Goal: Task Accomplishment & Management: Manage account settings

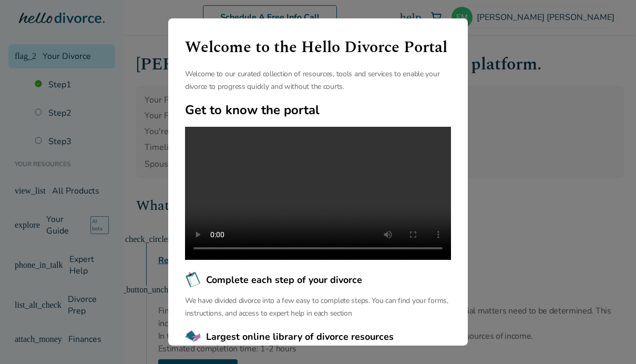
click at [522, 219] on div "Welcome to the Hello Divorce Portal Welcome to our curated collection of resour…" at bounding box center [318, 182] width 636 height 364
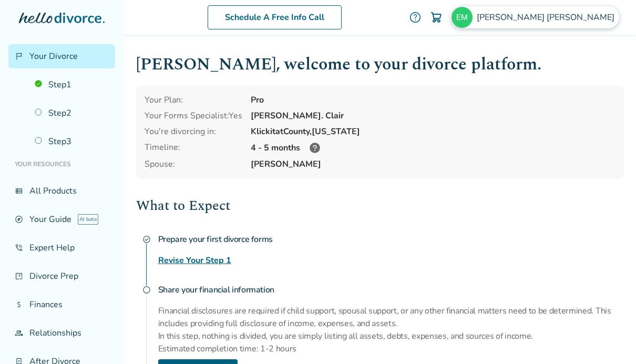
click at [584, 22] on span "[PERSON_NAME]" at bounding box center [548, 18] width 142 height 12
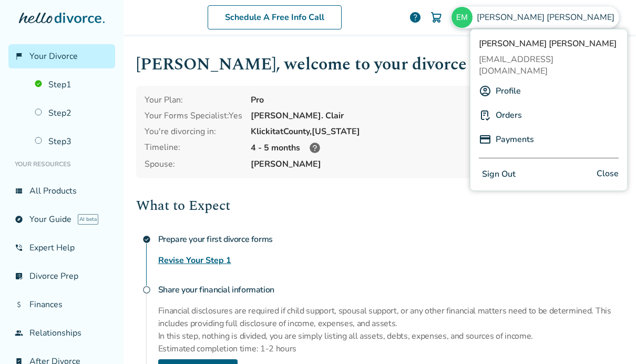
click at [518, 108] on link "Orders" at bounding box center [509, 115] width 26 height 20
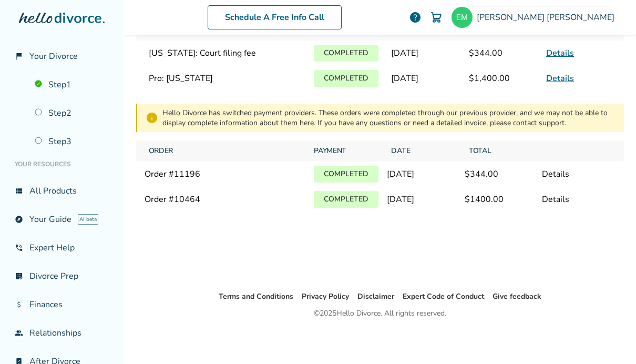
scroll to position [70, 0]
click at [56, 197] on link "view_list All Products" at bounding box center [61, 191] width 107 height 24
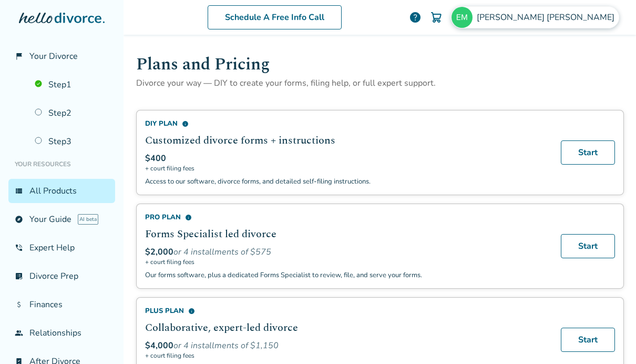
click at [582, 20] on span "[PERSON_NAME]" at bounding box center [548, 18] width 142 height 12
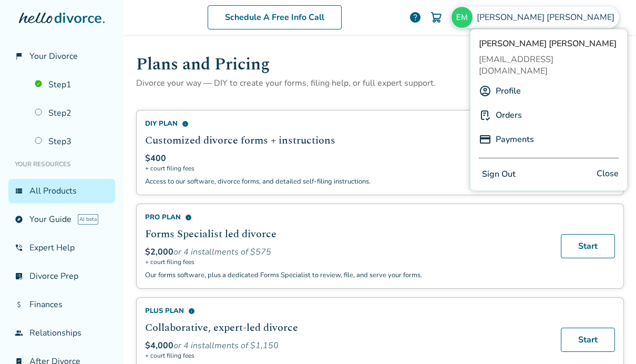
click at [514, 108] on link "Orders" at bounding box center [509, 115] width 26 height 20
